Goal: Navigation & Orientation: Find specific page/section

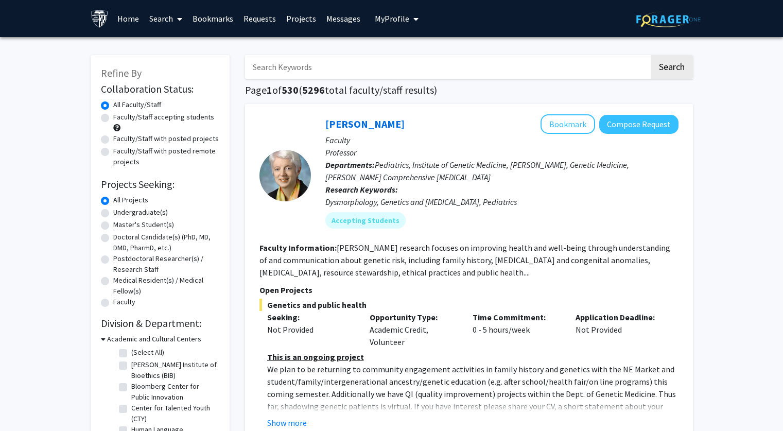
click at [310, 66] on input "Search Keywords" at bounding box center [447, 67] width 404 height 24
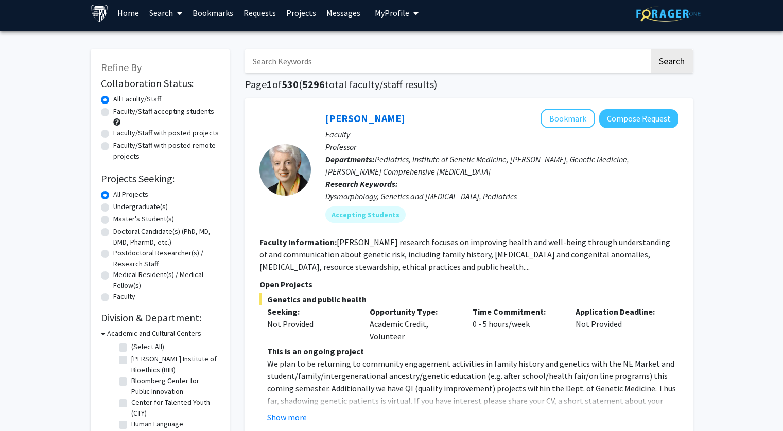
scroll to position [7, 0]
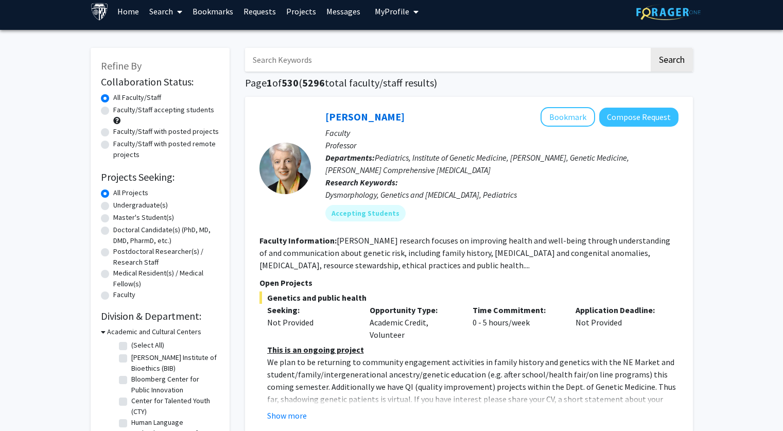
click at [403, 10] on span "My Profile" at bounding box center [392, 11] width 34 height 10
click at [419, 53] on span "View Profile" at bounding box center [439, 51] width 62 height 11
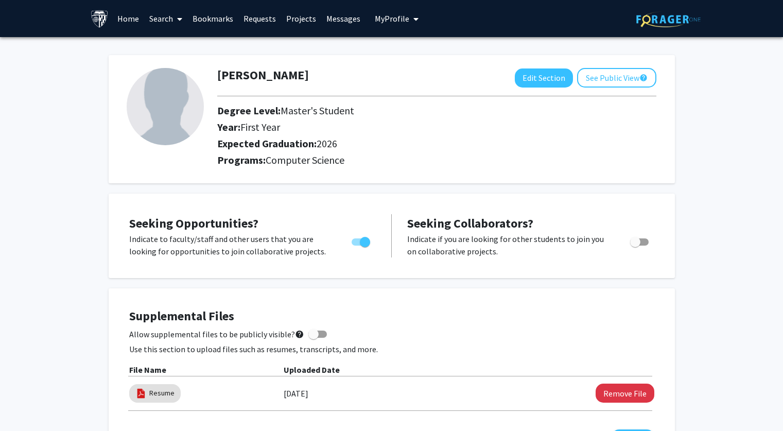
click at [173, 20] on span at bounding box center [177, 19] width 9 height 36
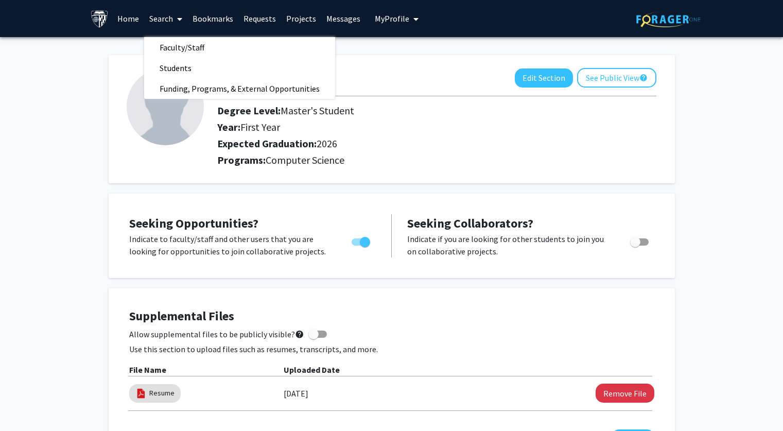
click at [131, 19] on link "Home" at bounding box center [128, 19] width 32 height 36
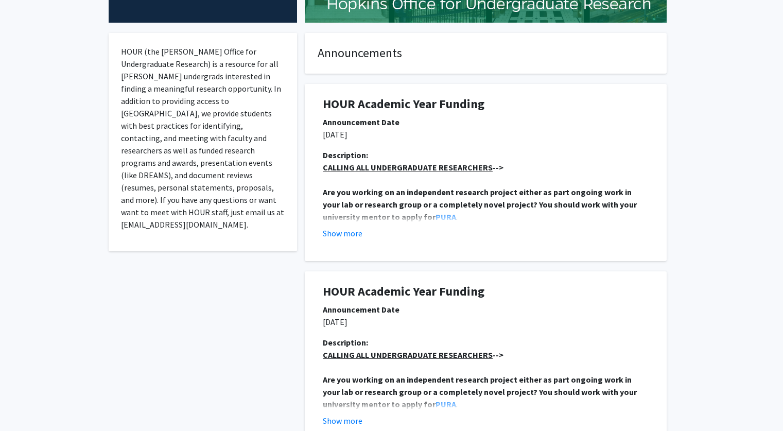
scroll to position [173, 0]
